Goal: Information Seeking & Learning: Learn about a topic

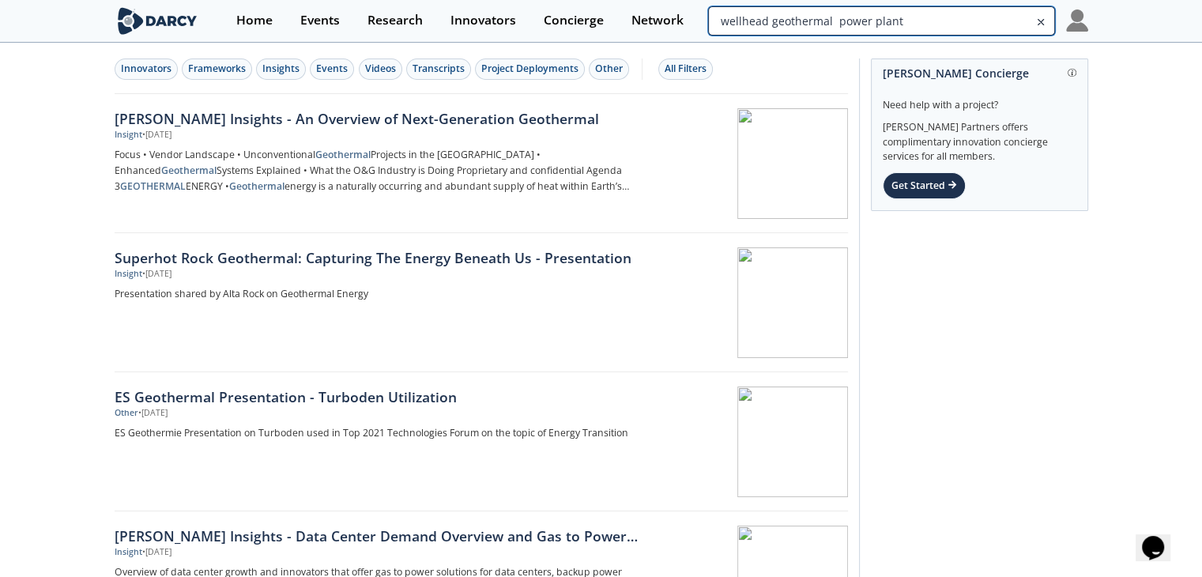
click at [967, 29] on input "wellhead geothermal power plant" at bounding box center [881, 20] width 346 height 29
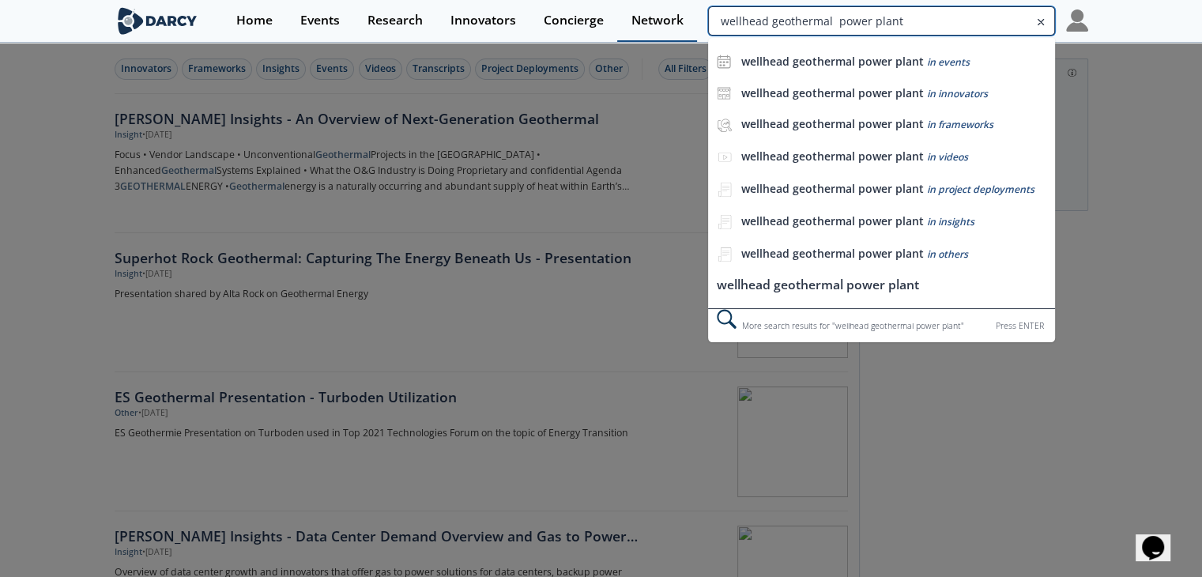
drag, startPoint x: 926, startPoint y: 29, endPoint x: 644, endPoint y: 27, distance: 281.4
click at [644, 27] on div "Home Events Research Innovators Concierge Network wellhead geothermal power pla…" at bounding box center [654, 21] width 865 height 42
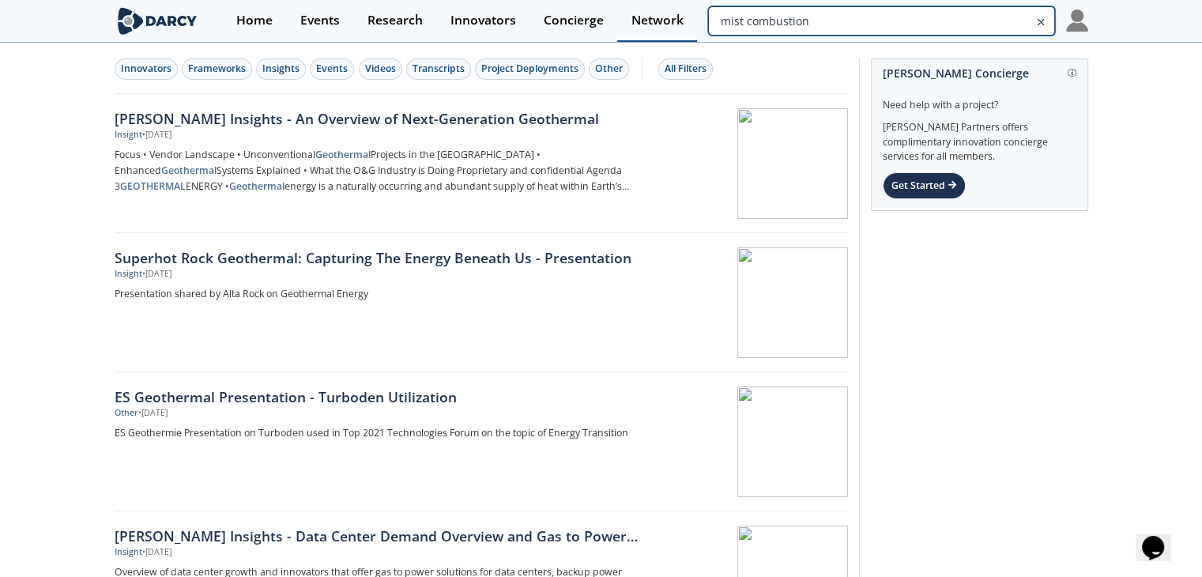
type input "mist combustion"
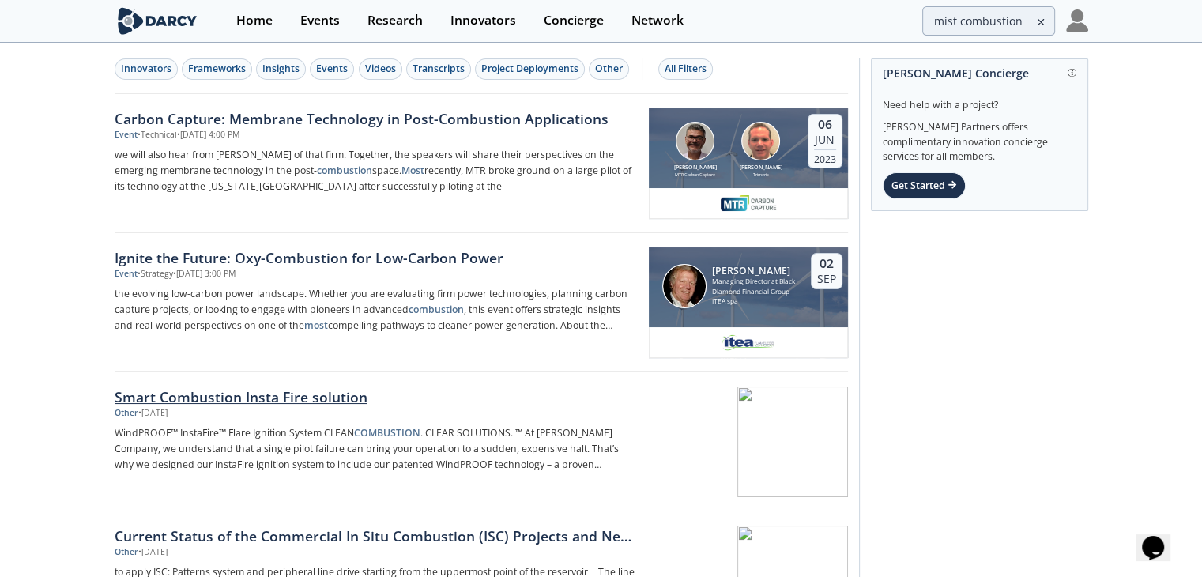
click at [315, 388] on div "Smart Combustion Insta Fire solution" at bounding box center [376, 396] width 523 height 21
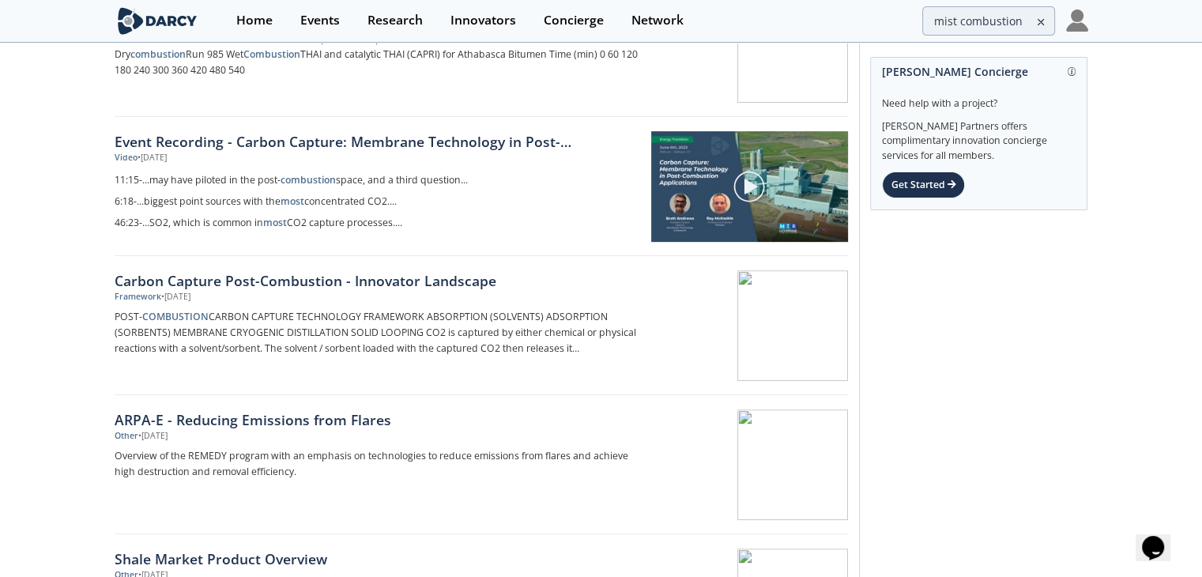
scroll to position [474, 0]
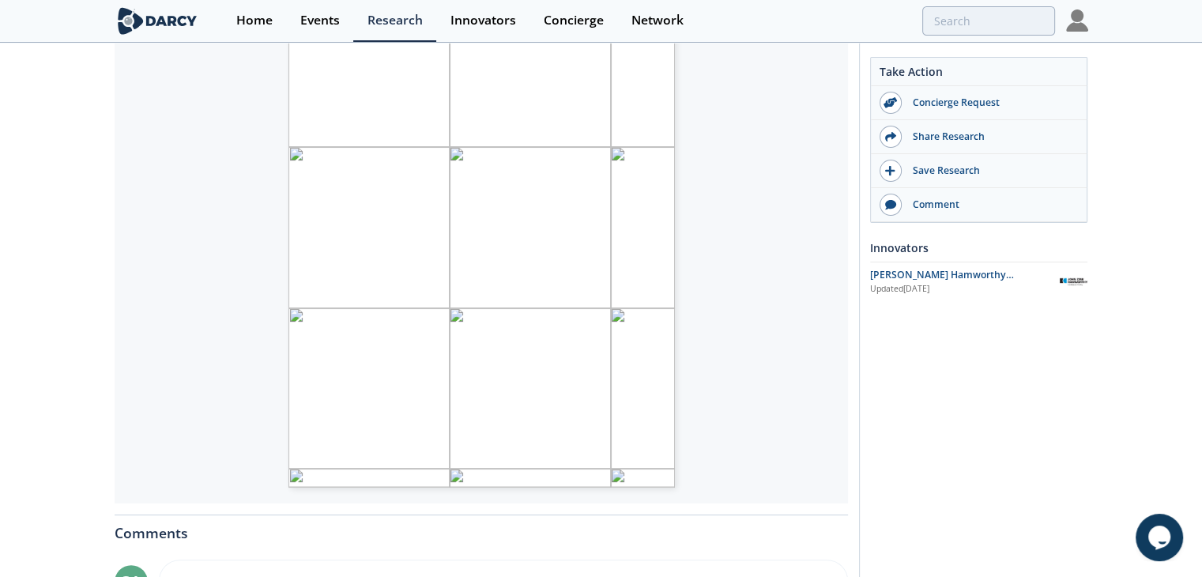
scroll to position [395, 0]
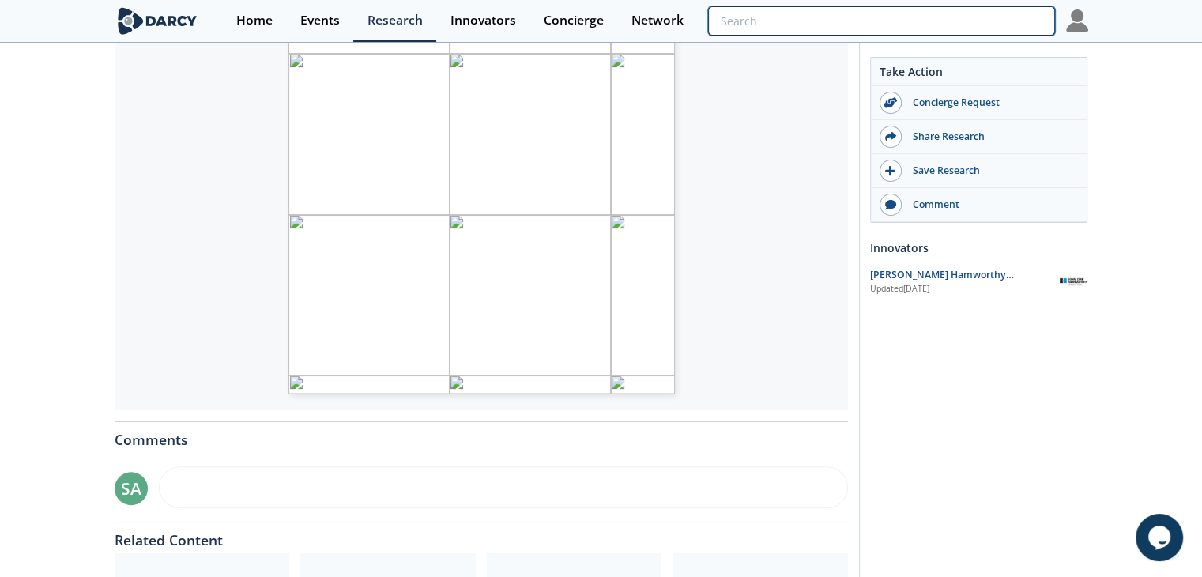
click at [979, 25] on input "search" at bounding box center [881, 20] width 346 height 29
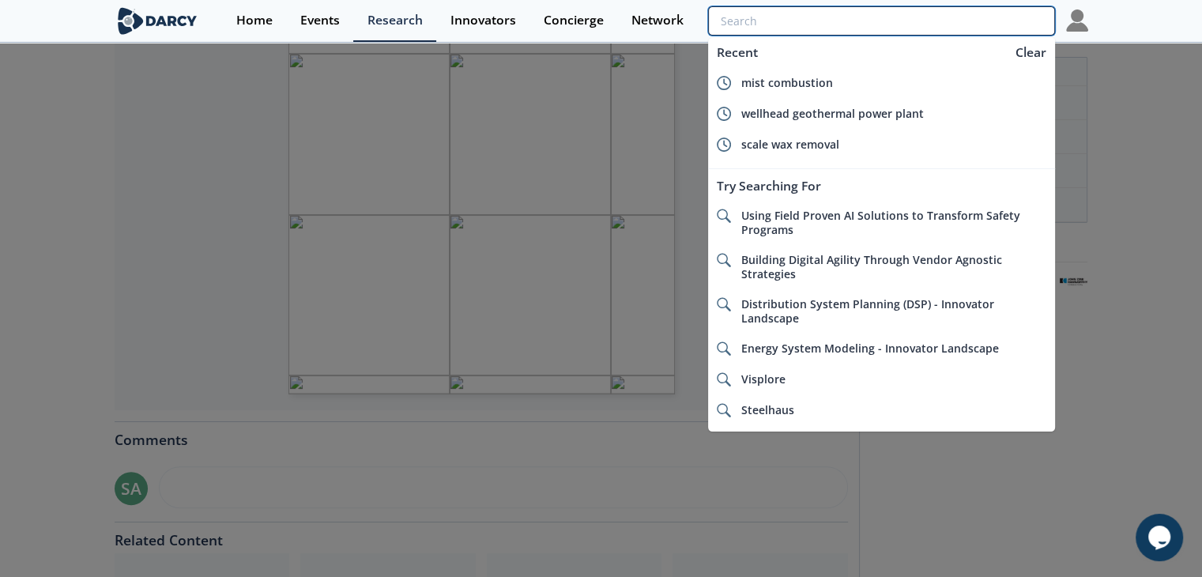
paste input "Nebulization"
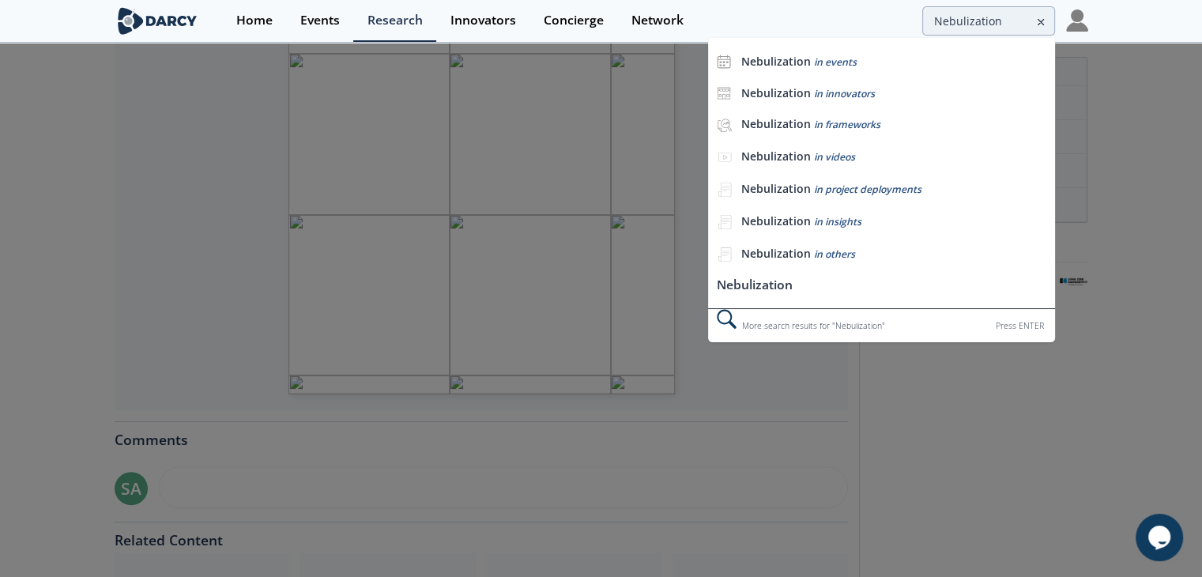
scroll to position [0, 0]
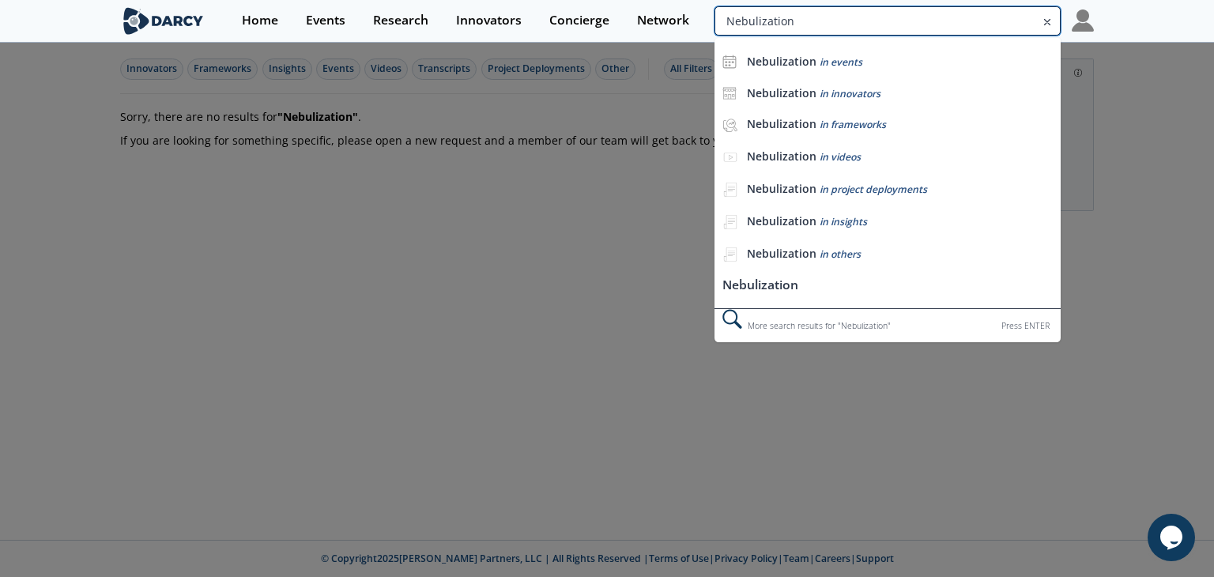
click at [959, 17] on input "Nebulization" at bounding box center [887, 20] width 346 height 29
drag, startPoint x: 990, startPoint y: 17, endPoint x: 508, endPoint y: 7, distance: 481.4
click at [508, 7] on div "Home Events Research Innovators Concierge Network Nebulization Nebulization in …" at bounding box center [660, 21] width 865 height 42
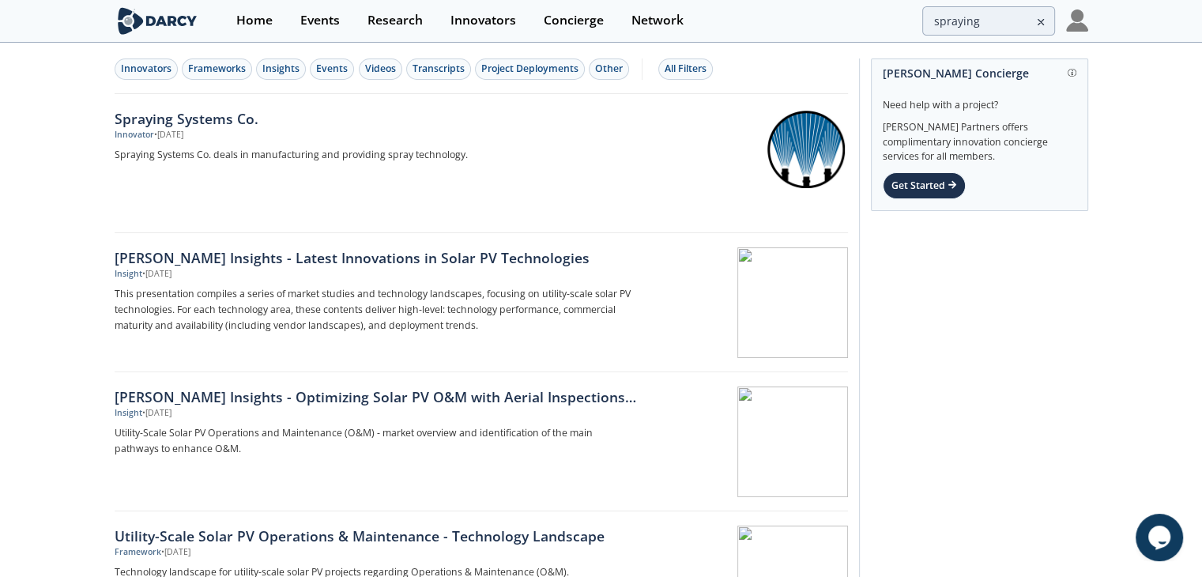
click at [1038, 3] on div "Home Events Research Innovators Concierge Network spraying" at bounding box center [654, 21] width 865 height 42
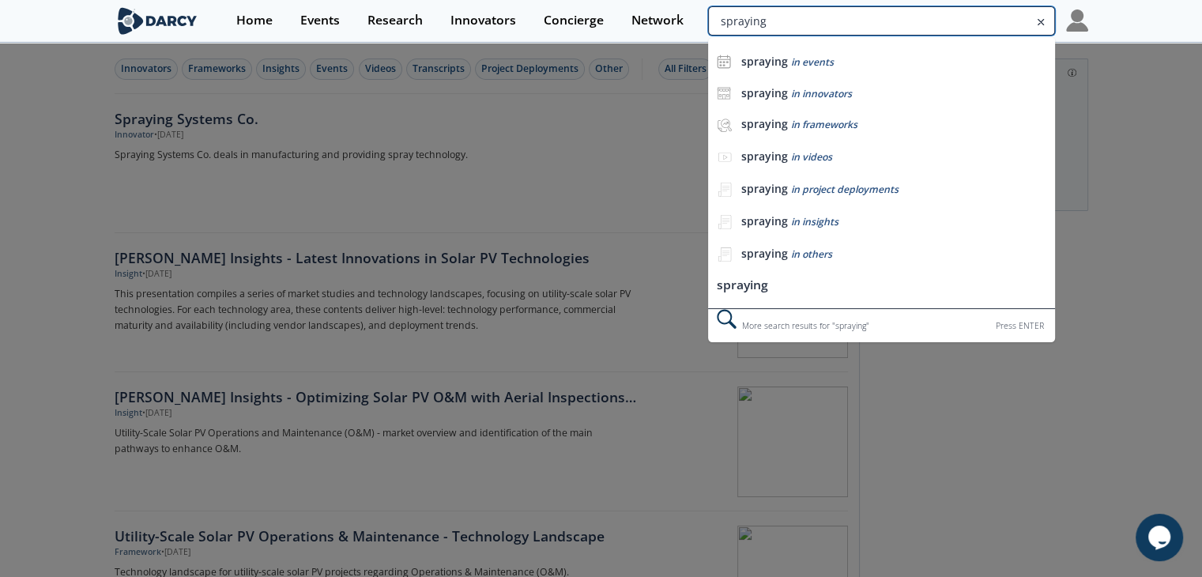
click at [1016, 7] on input "spraying" at bounding box center [881, 20] width 346 height 29
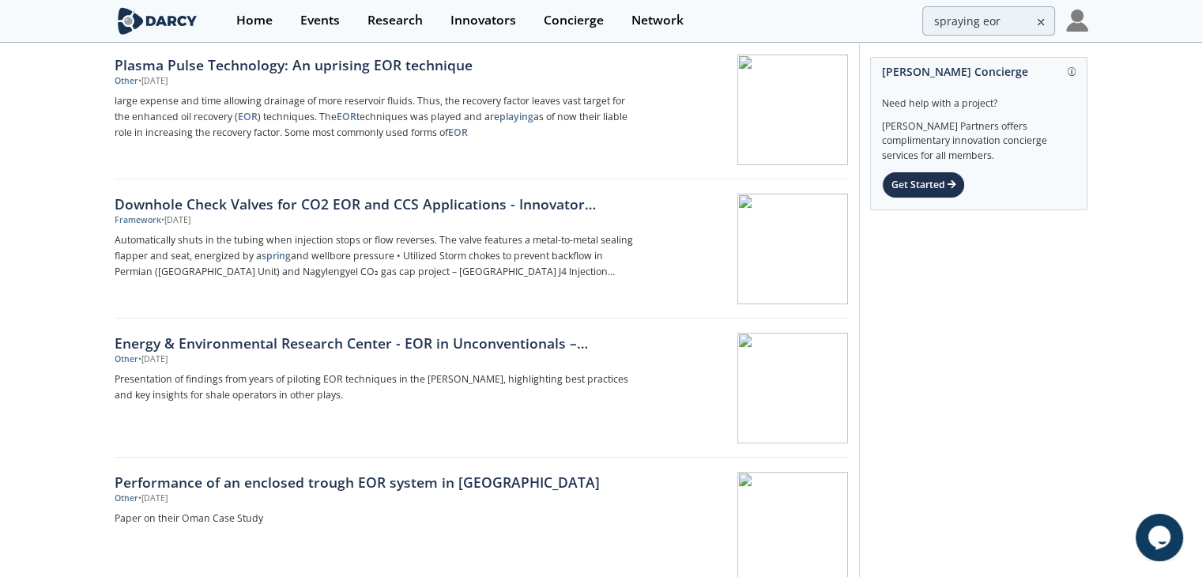
scroll to position [237, 0]
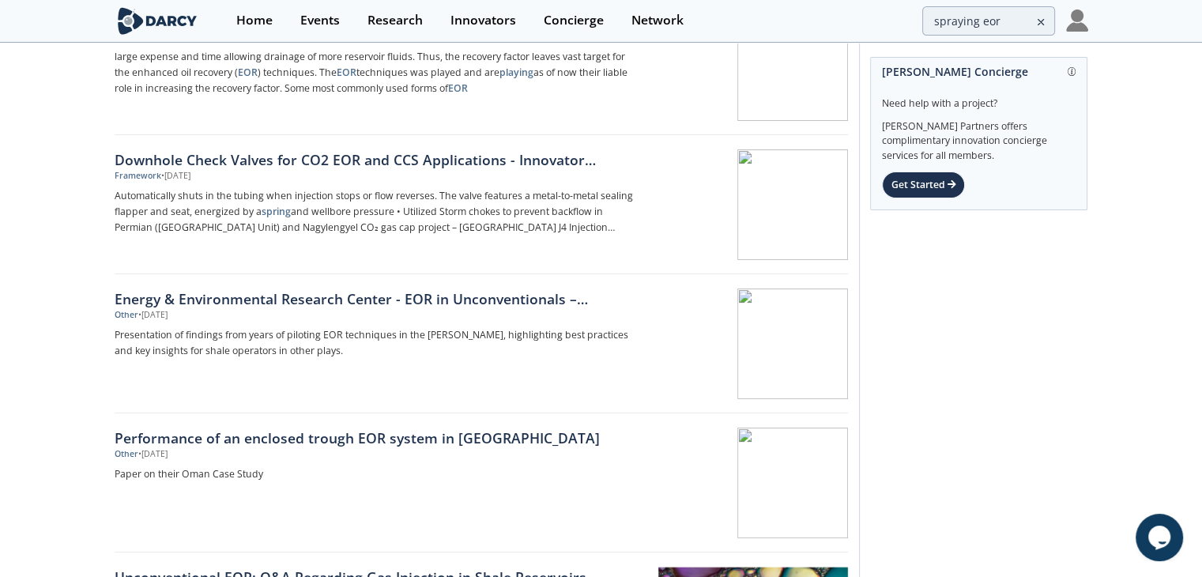
type input "spraying"
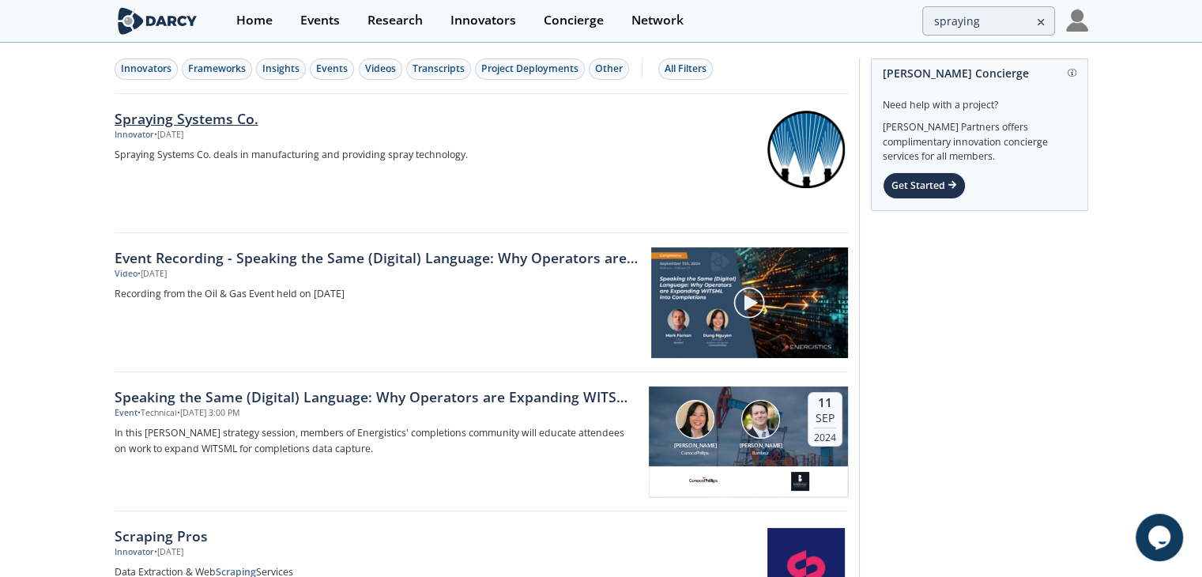
click at [190, 126] on div "Spraying Systems Co." at bounding box center [376, 118] width 523 height 21
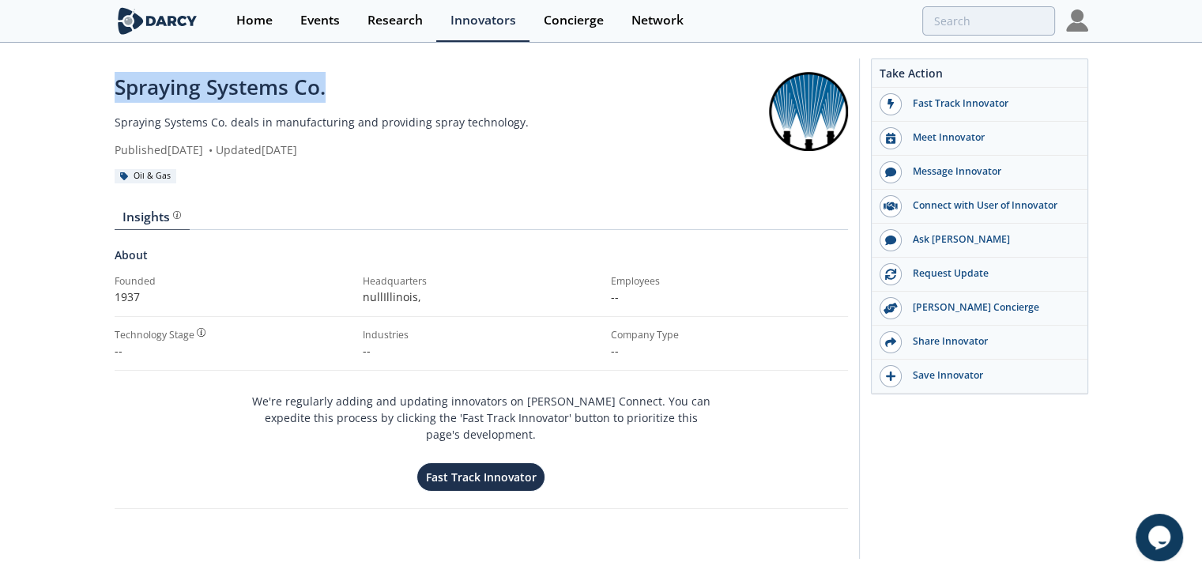
drag, startPoint x: 376, startPoint y: 89, endPoint x: 108, endPoint y: 89, distance: 267.9
click at [108, 89] on div "Spraying Systems Co. Spraying Systems Co. deals in manufacturing and providing …" at bounding box center [601, 312] width 1202 height 537
